Goal: Task Accomplishment & Management: Complete application form

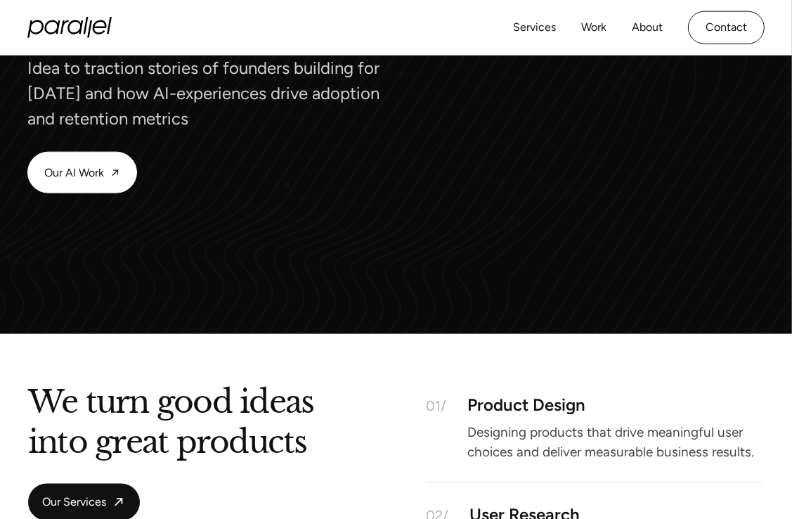
scroll to position [1301, 0]
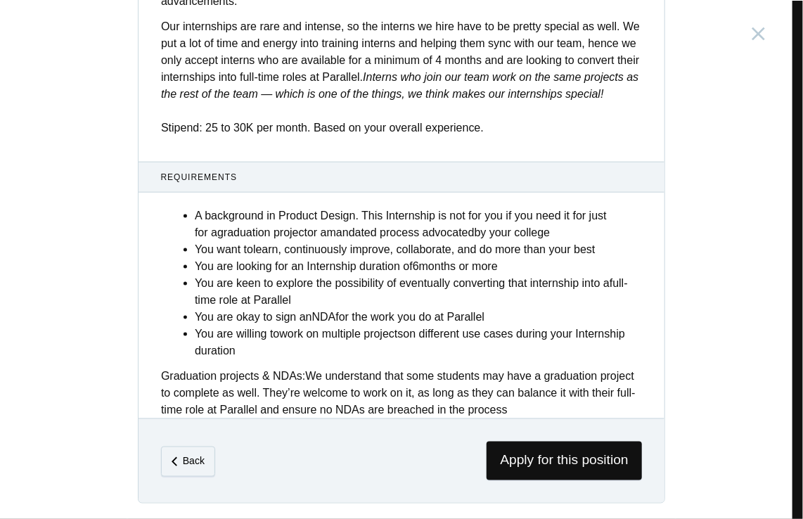
scroll to position [545, 0]
click at [576, 454] on span "Apply for this position" at bounding box center [563, 460] width 155 height 39
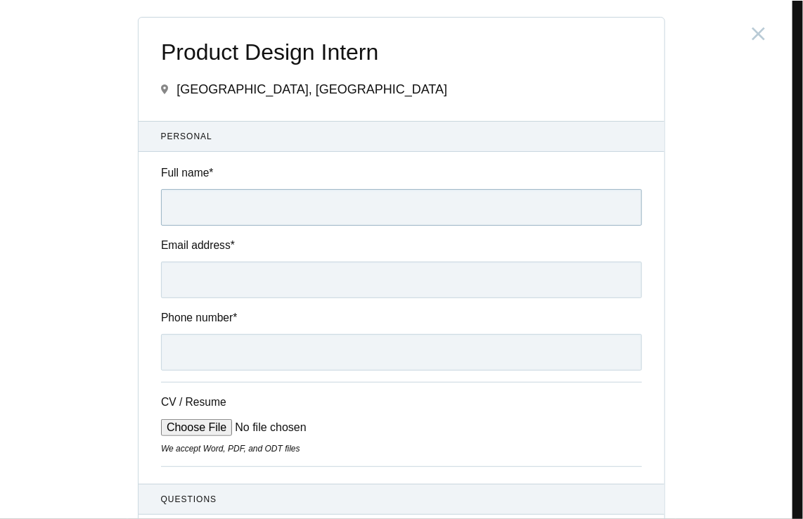
click at [225, 216] on input "Full name *" at bounding box center [401, 207] width 481 height 37
type input "Atman Roy"
type input "atmanroy8@gmail.com"
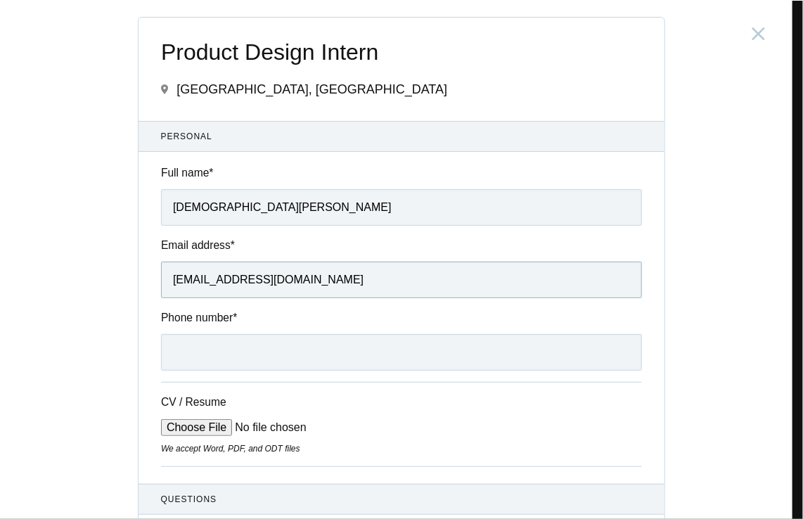
type input "07380027008"
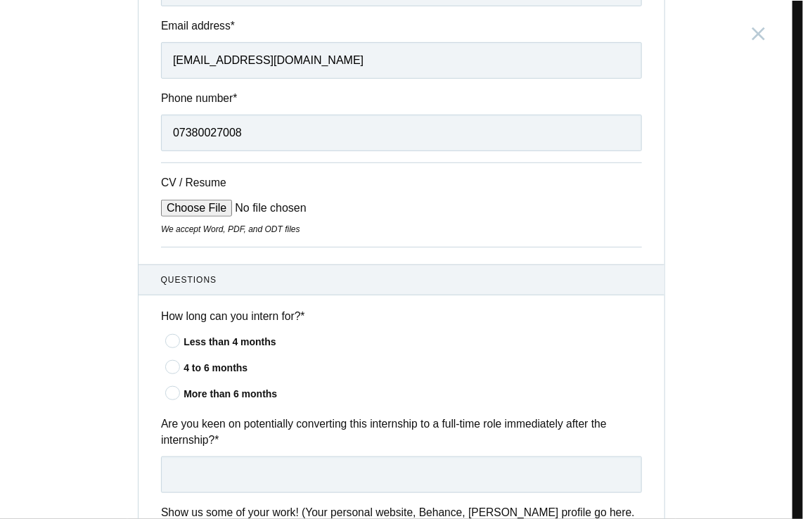
click at [174, 395] on icon at bounding box center [173, 392] width 26 height 9
click at [0, 0] on input"] "More than 6 months" at bounding box center [0, 0] width 0 height 0
click at [171, 367] on icon at bounding box center [173, 366] width 26 height 9
click at [0, 0] on input"] "4 to 6 months" at bounding box center [0, 0] width 0 height 0
click at [197, 213] on input "CV / Resume" at bounding box center [267, 208] width 213 height 17
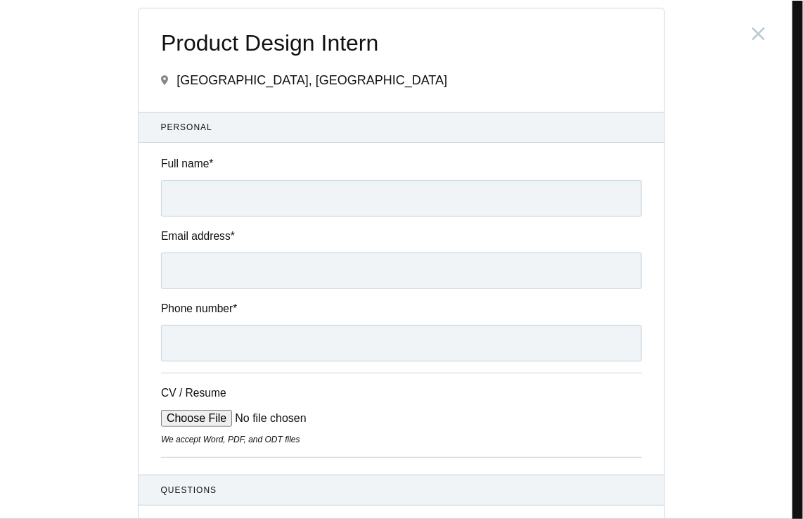
scroll to position [0, 0]
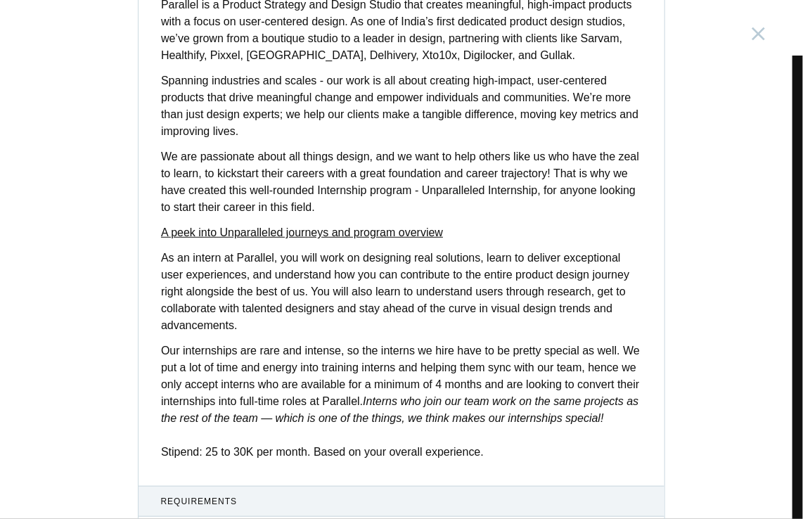
scroll to position [198, 0]
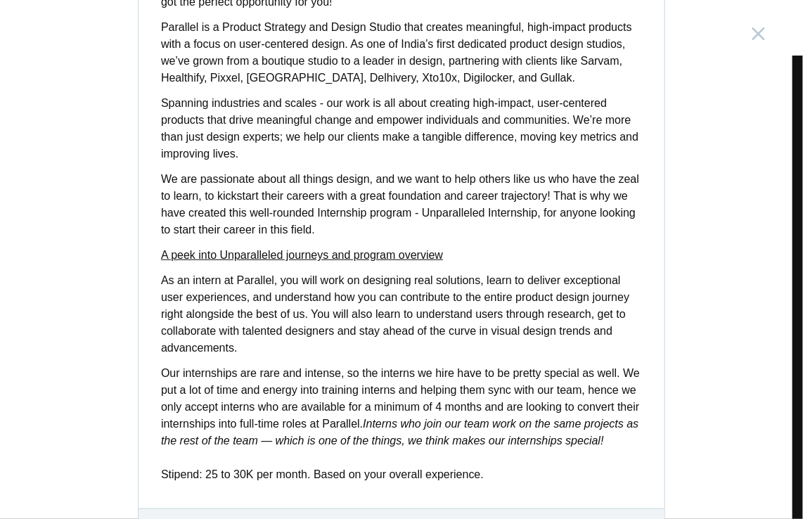
click at [378, 256] on strong "A peek into Unparalleled journeys and program overview" at bounding box center [302, 255] width 282 height 12
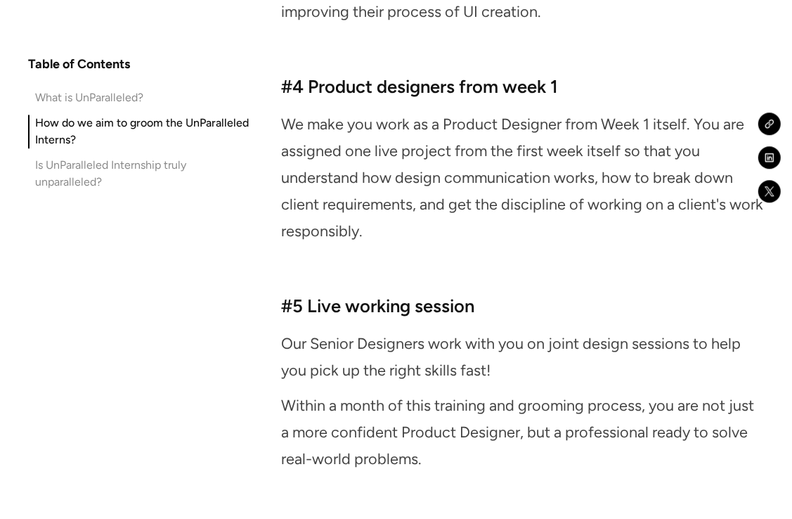
scroll to position [2980, 0]
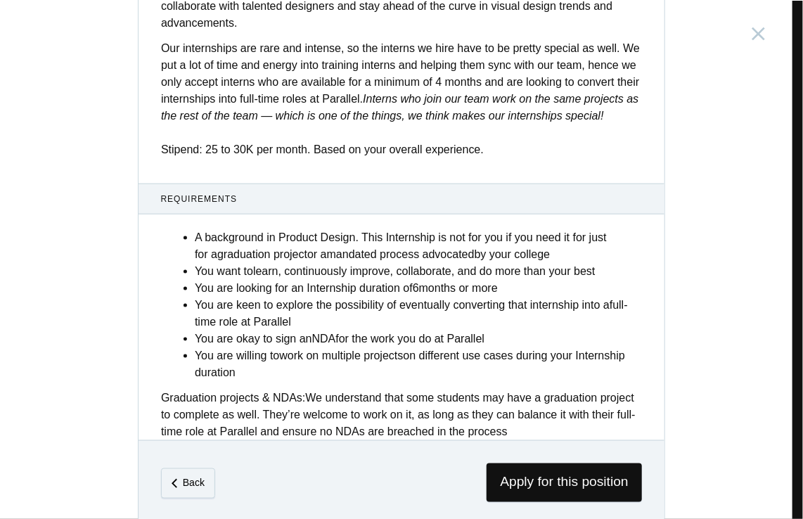
scroll to position [545, 0]
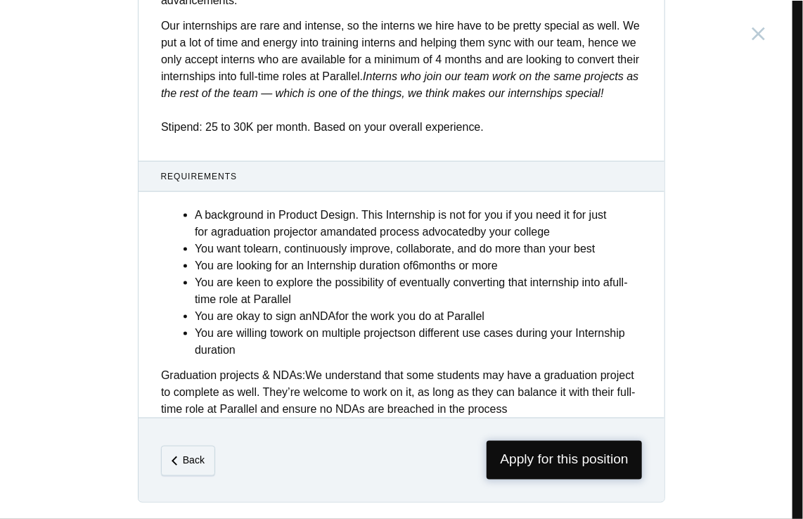
click at [590, 462] on span "Apply for this position" at bounding box center [563, 460] width 155 height 39
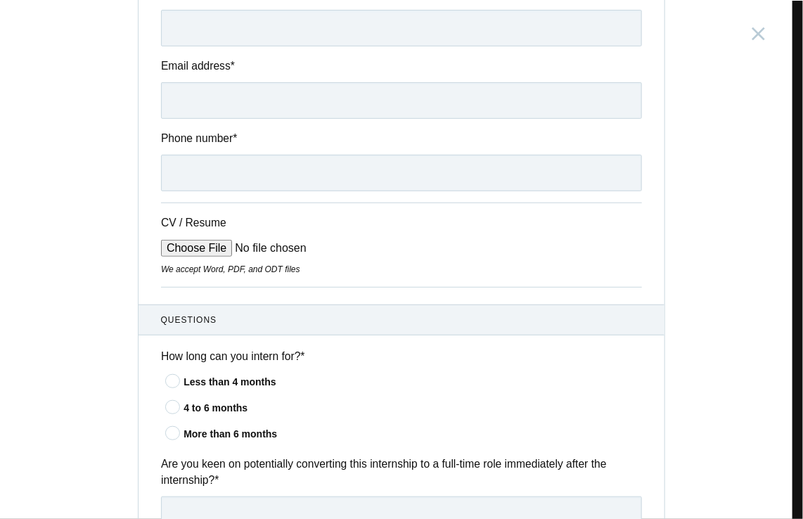
scroll to position [284, 0]
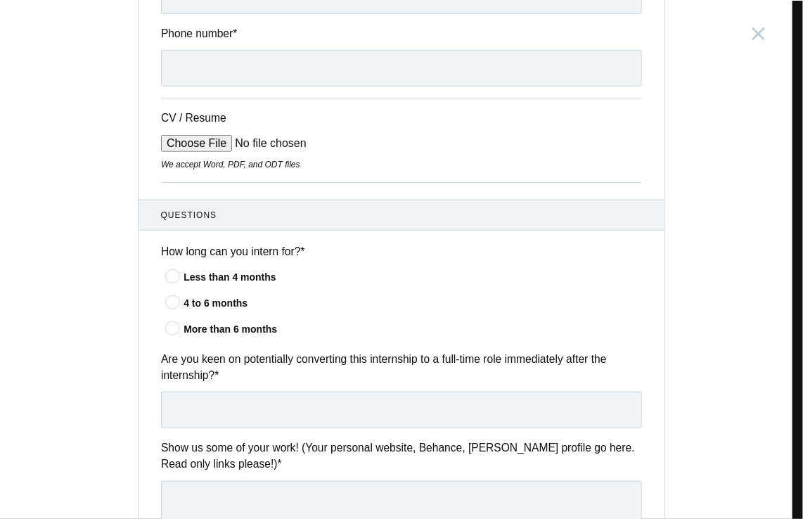
click at [183, 302] on div "4 to 6 months" at bounding box center [412, 303] width 458 height 15
click at [0, 0] on input"] "4 to 6 months" at bounding box center [0, 0] width 0 height 0
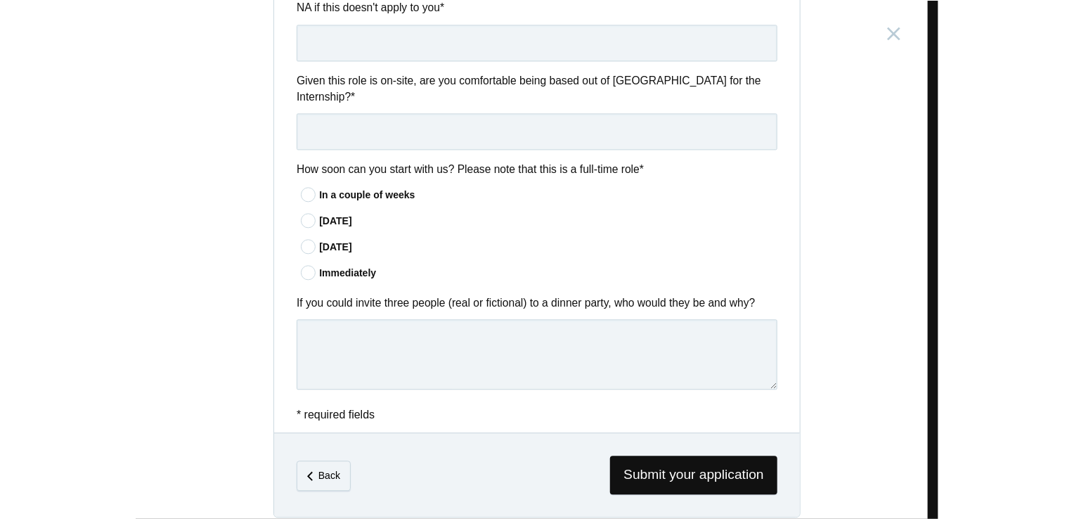
scroll to position [3521, 0]
